Goal: Task Accomplishment & Management: Use online tool/utility

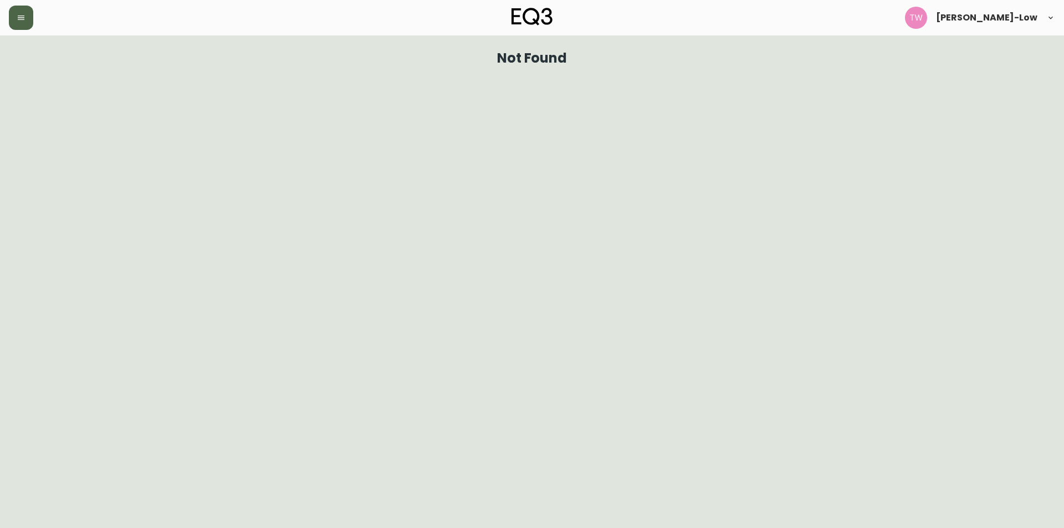
click at [24, 22] on icon "button" at bounding box center [21, 17] width 9 height 9
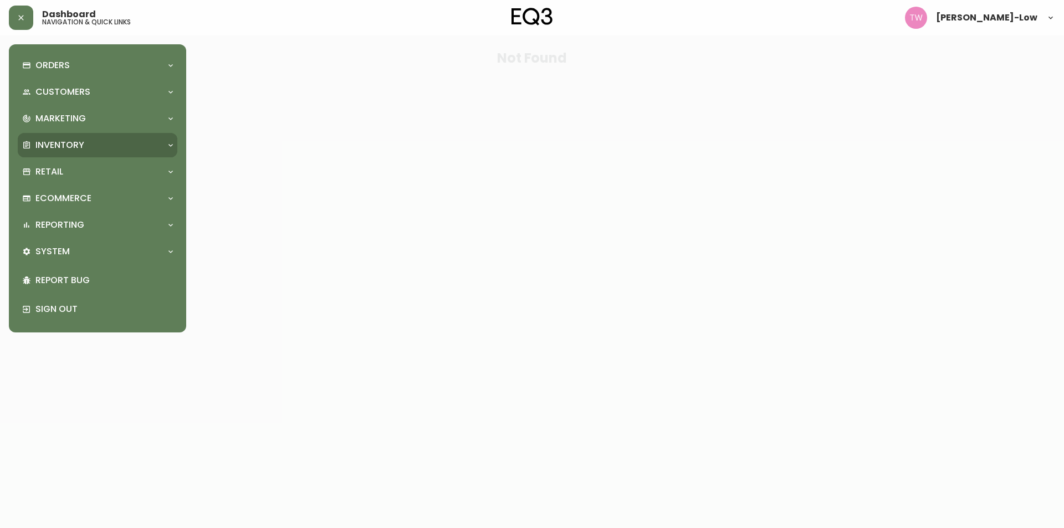
click at [57, 139] on p "Inventory" at bounding box center [59, 145] width 49 height 12
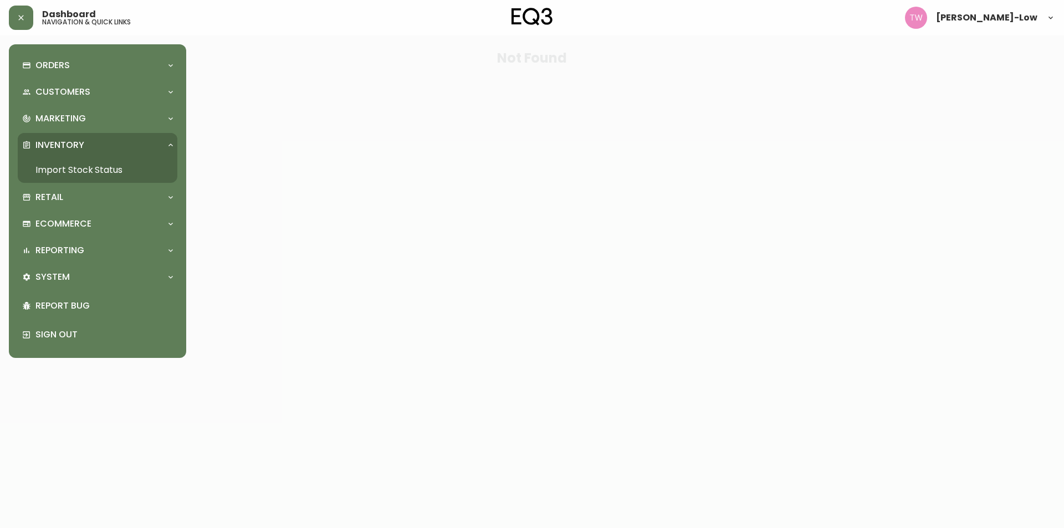
click at [78, 166] on link "Import Stock Status" at bounding box center [98, 170] width 160 height 26
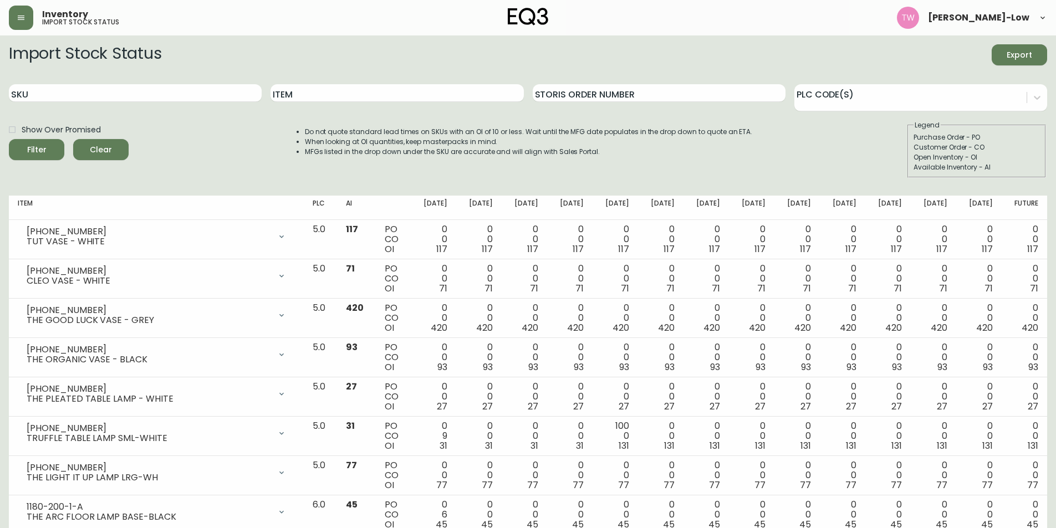
click at [1020, 55] on span "Export" at bounding box center [1020, 55] width 38 height 14
